Goal: Task Accomplishment & Management: Complete application form

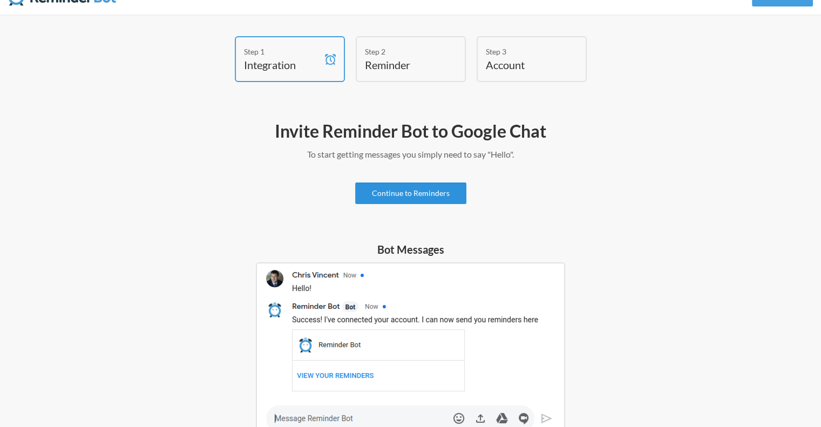
scroll to position [24, 0]
click at [298, 47] on div "Step 1" at bounding box center [282, 50] width 76 height 11
click at [398, 187] on link "Continue to Reminders" at bounding box center [410, 193] width 111 height 22
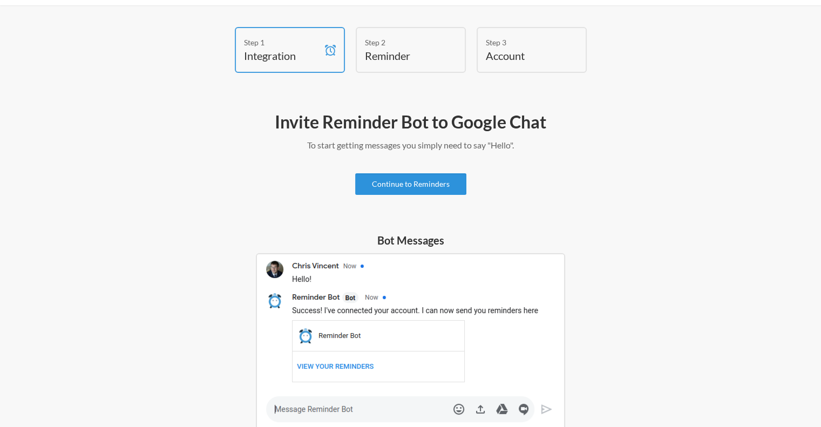
scroll to position [0, 0]
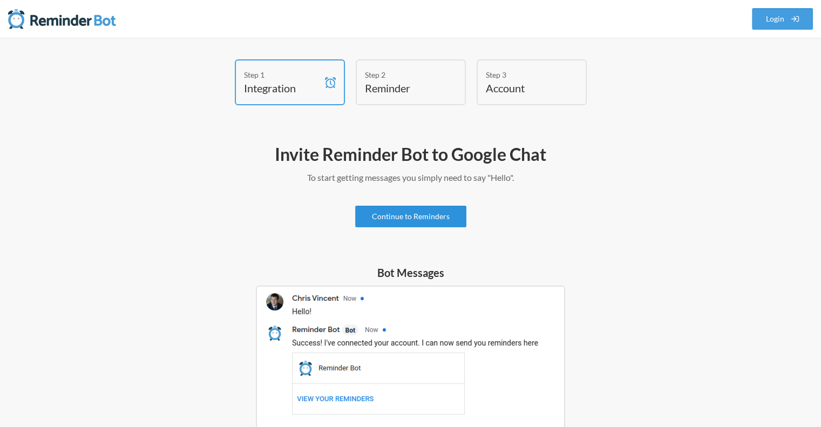
click at [410, 215] on link "Continue to Reminders" at bounding box center [410, 217] width 111 height 22
click at [390, 280] on div "Bot Messages" at bounding box center [410, 364] width 325 height 199
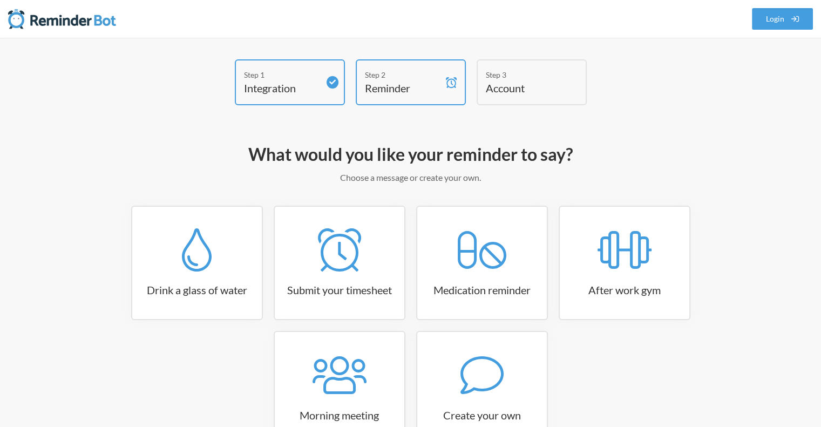
drag, startPoint x: 328, startPoint y: 93, endPoint x: 317, endPoint y: 79, distance: 18.0
click at [317, 79] on div "Step 1 Integration" at bounding box center [290, 82] width 110 height 46
click at [317, 79] on div "Step 1" at bounding box center [282, 74] width 76 height 11
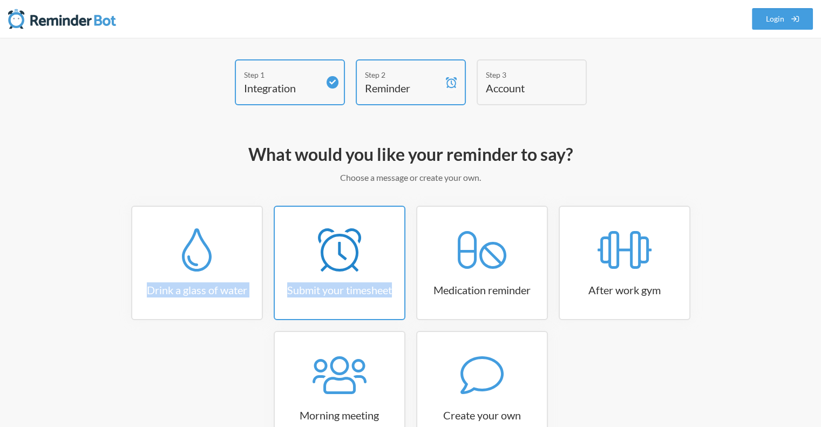
drag, startPoint x: 211, startPoint y: 266, endPoint x: 399, endPoint y: 289, distance: 189.8
click at [399, 289] on div "Drink a glass of water Submit your timesheet Medication reminder After work gym…" at bounding box center [411, 331] width 626 height 250
click at [399, 289] on h3 "Submit your timesheet" at bounding box center [340, 289] width 130 height 15
select select "15:30:00"
select select "true"
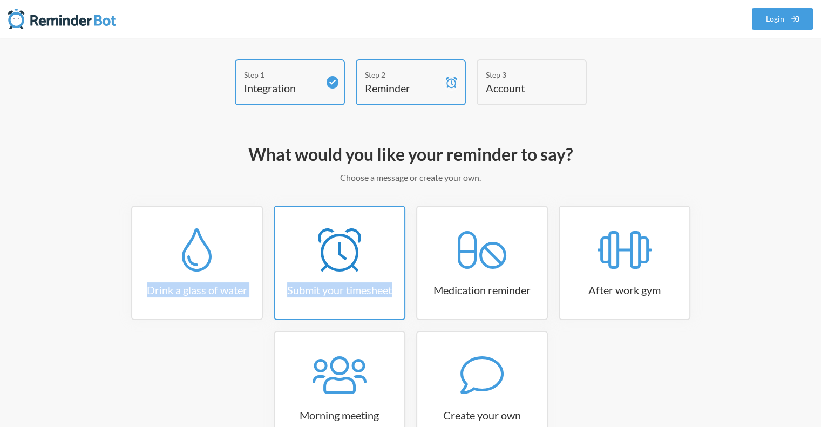
select select "16:30:00"
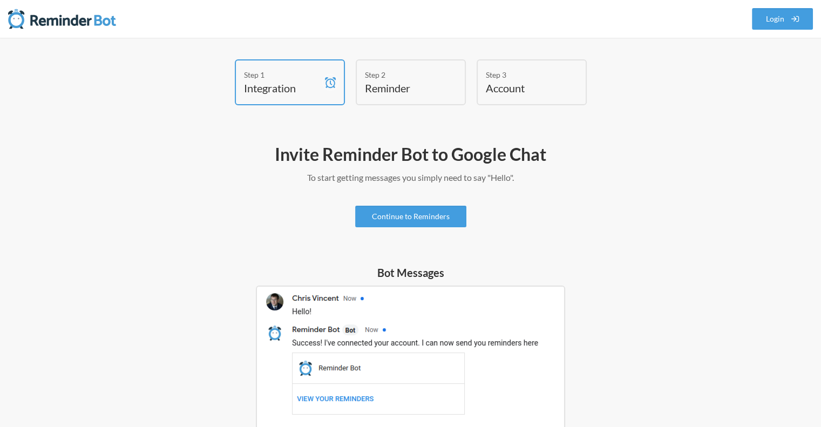
click at [385, 69] on div "Step 2" at bounding box center [403, 74] width 76 height 11
click at [388, 90] on h4 "Reminder" at bounding box center [403, 87] width 76 height 15
click at [403, 92] on h4 "Reminder" at bounding box center [403, 87] width 76 height 15
click at [419, 211] on link "Continue to Reminders" at bounding box center [410, 217] width 111 height 22
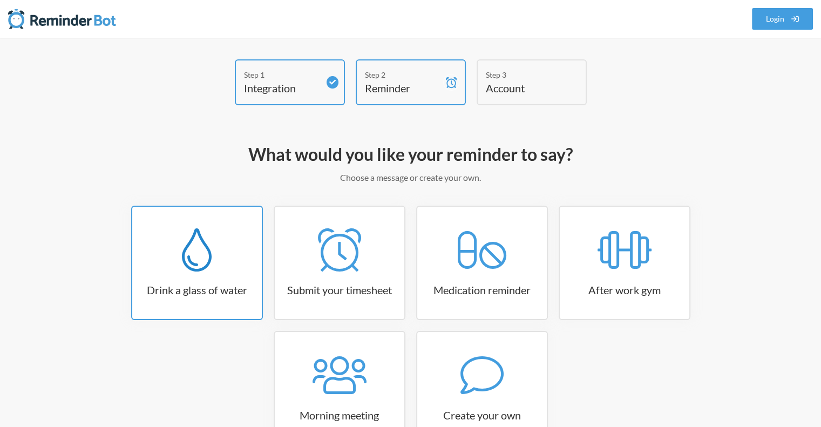
click at [208, 239] on icon at bounding box center [197, 249] width 30 height 43
select select "06:30:00"
select select "true"
select select "11:00:00"
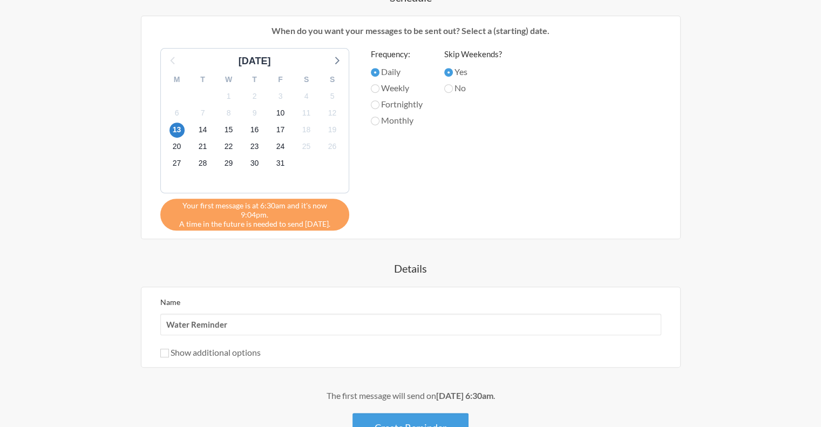
scroll to position [455, 0]
click at [407, 415] on button "Create Reminder" at bounding box center [410, 427] width 116 height 30
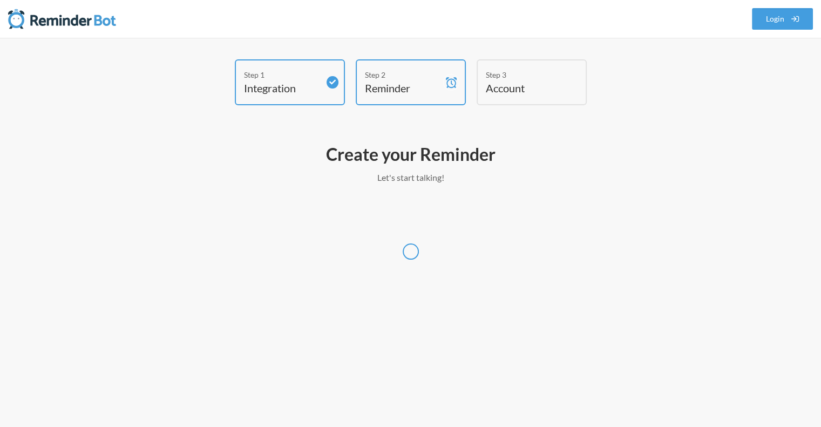
scroll to position [0, 0]
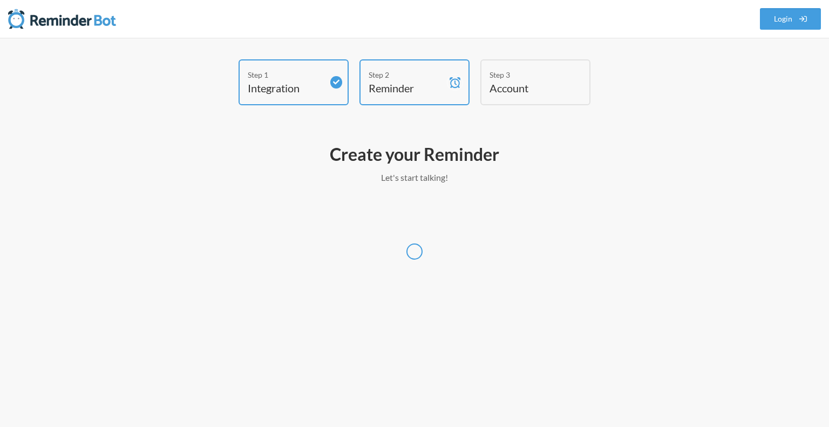
select select "UTC"
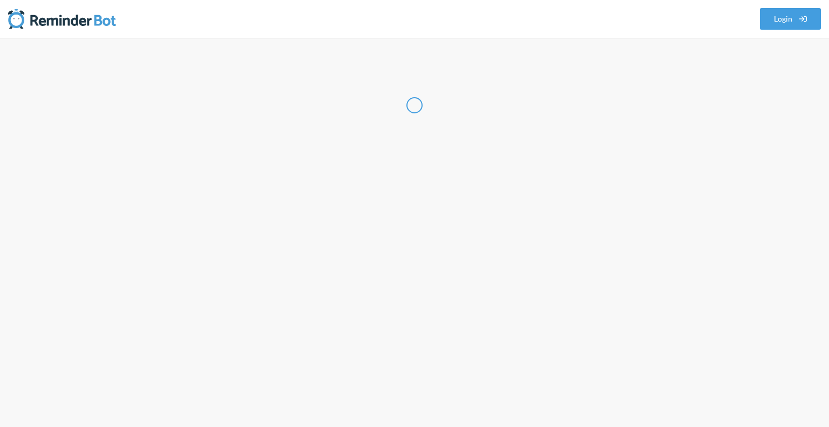
select select "IN"
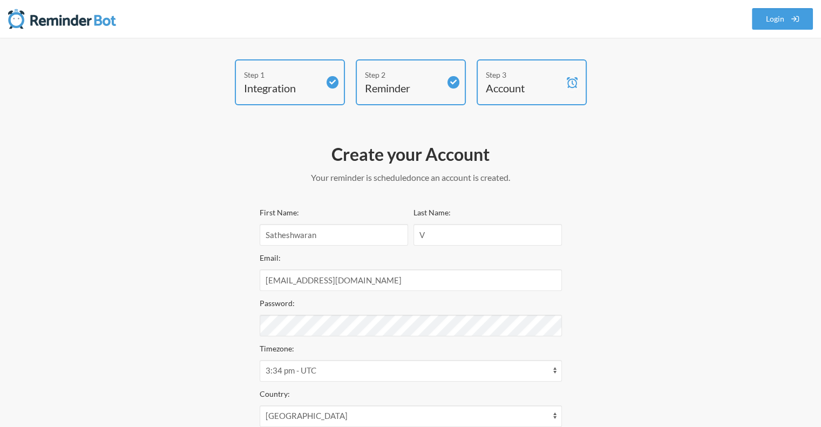
scroll to position [133, 0]
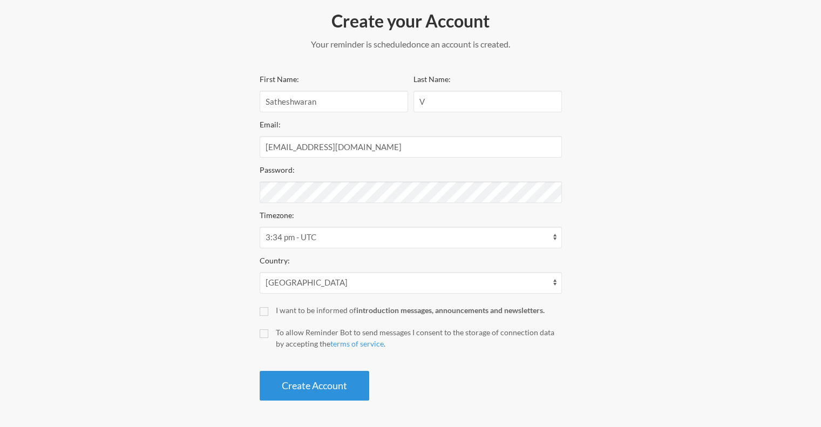
click at [342, 371] on button "Create Account" at bounding box center [315, 386] width 110 height 30
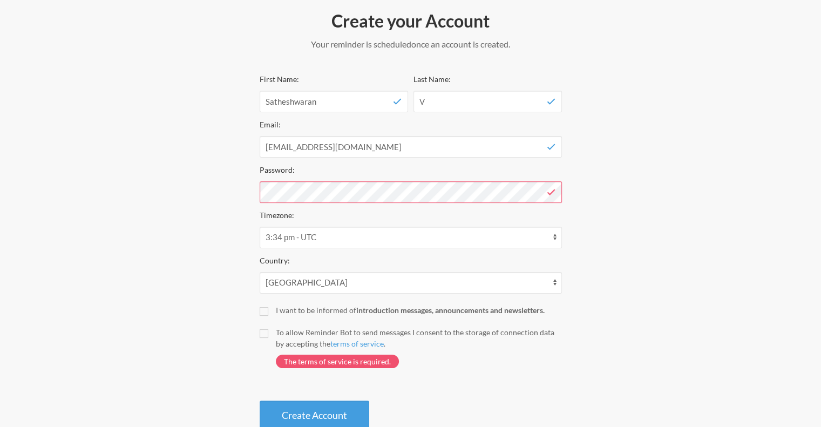
click at [260, 319] on div "First Name: Satheshwaran Last Name: V Email: [EMAIL_ADDRESS][DOMAIN_NAME] Passw…" at bounding box center [411, 251] width 302 height 358
click at [261, 316] on div "First Name: Satheshwaran Last Name: V Email: [EMAIL_ADDRESS][DOMAIN_NAME] Passw…" at bounding box center [411, 251] width 302 height 358
click at [262, 311] on input "I want to be informed of introduction messages, announcements and newsletters." at bounding box center [264, 311] width 9 height 9
checkbox input "true"
click at [265, 335] on input "To allow Reminder Bot to send messages I consent to the storage of connection d…" at bounding box center [264, 333] width 9 height 9
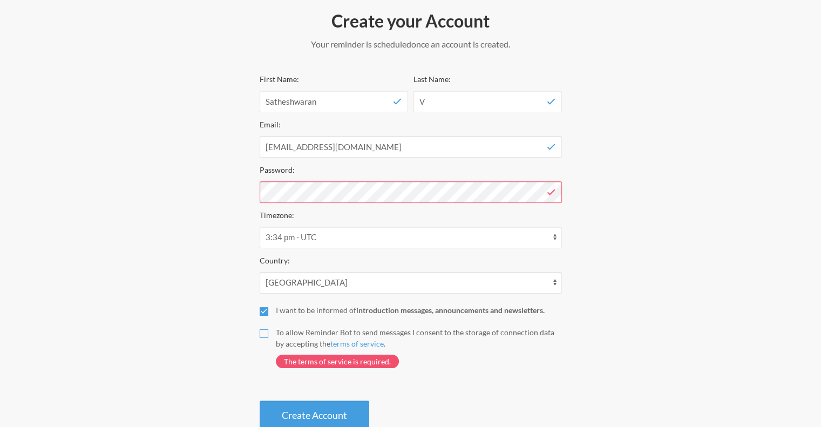
checkbox input "true"
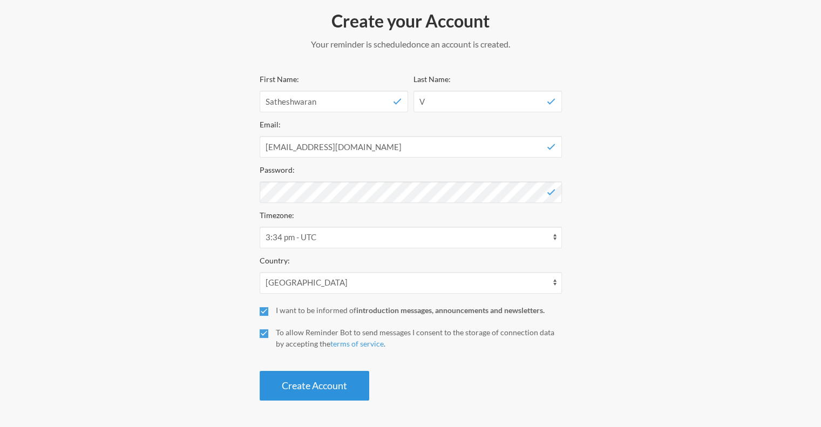
click at [319, 395] on button "Create Account" at bounding box center [315, 386] width 110 height 30
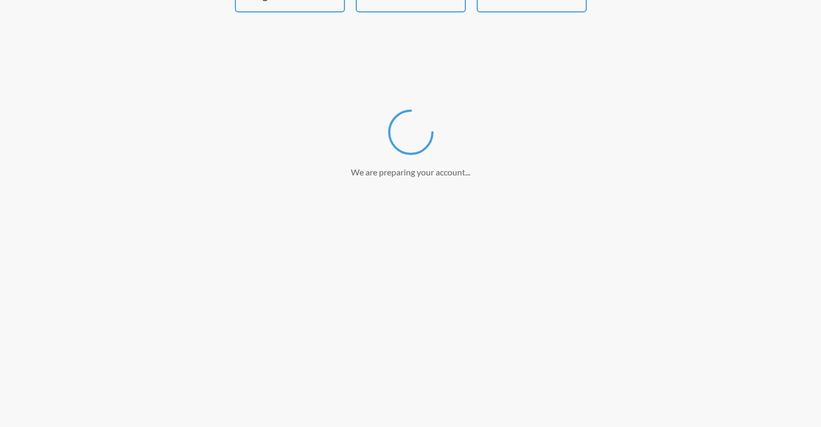
scroll to position [0, 0]
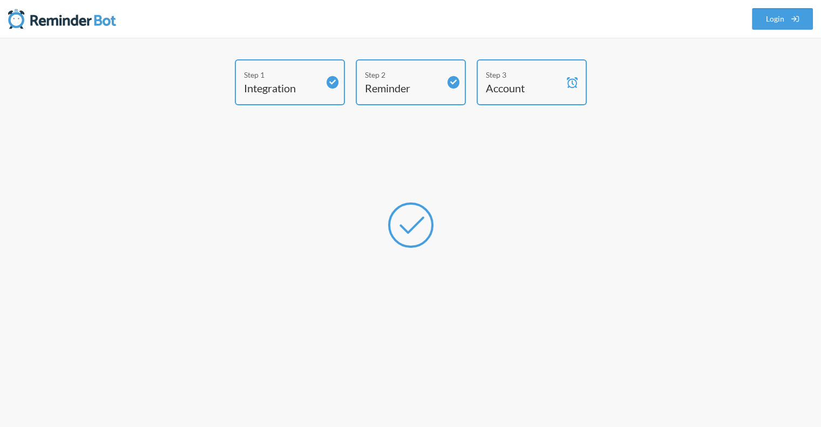
click at [693, 97] on div "Step 1 Integration Step 2 Reminder Step 3 Account" at bounding box center [411, 84] width 648 height 51
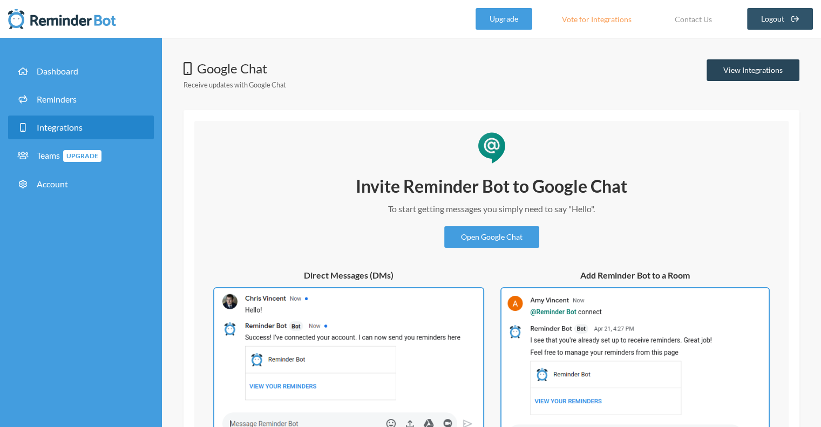
click at [753, 71] on link "View Integrations" at bounding box center [752, 70] width 93 height 22
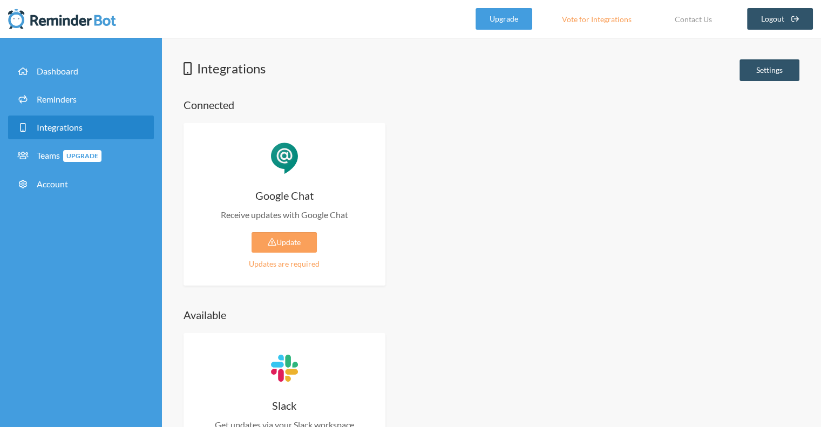
scroll to position [73, 0]
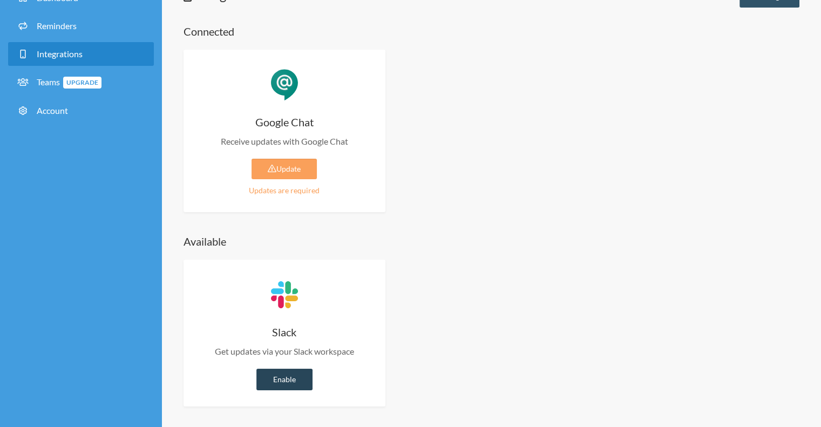
click at [289, 376] on link "Enable" at bounding box center [284, 380] width 56 height 22
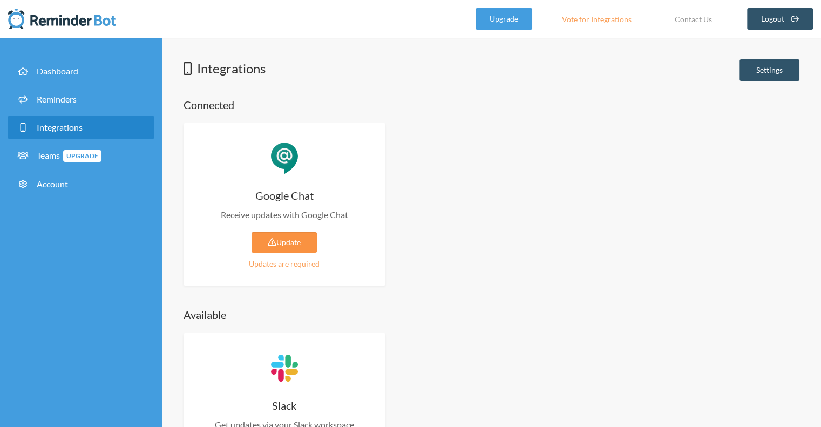
click at [278, 243] on link "Update" at bounding box center [283, 242] width 65 height 21
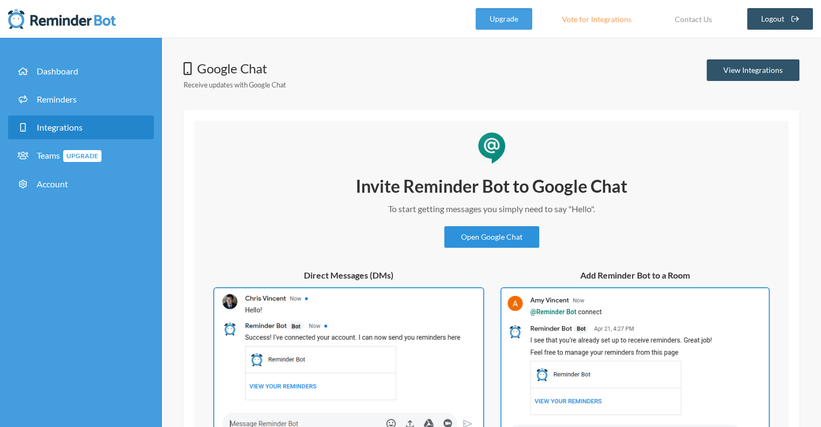
click at [510, 230] on link "Open Google Chat" at bounding box center [491, 237] width 95 height 22
